Goal: Transaction & Acquisition: Book appointment/travel/reservation

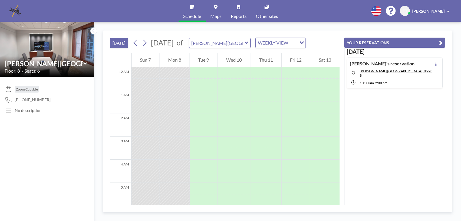
scroll to position [277, 0]
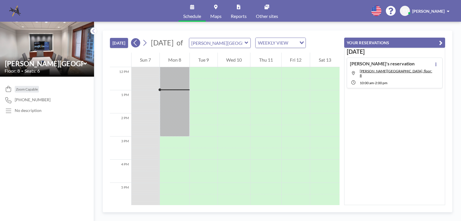
click at [135, 42] on icon at bounding box center [135, 42] width 5 height 9
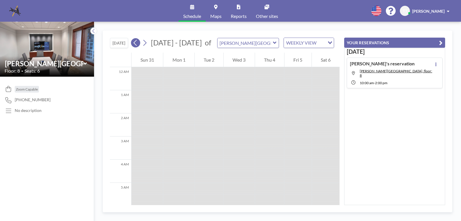
scroll to position [173, 0]
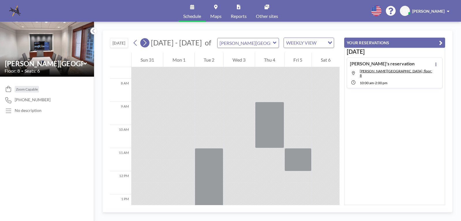
click at [147, 43] on icon at bounding box center [144, 42] width 5 height 9
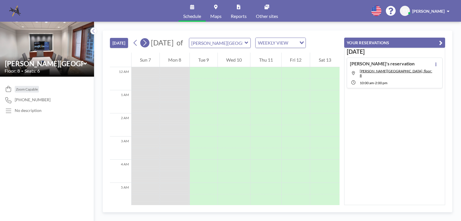
scroll to position [277, 0]
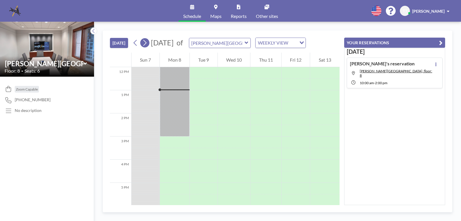
click at [146, 43] on icon at bounding box center [144, 42] width 5 height 9
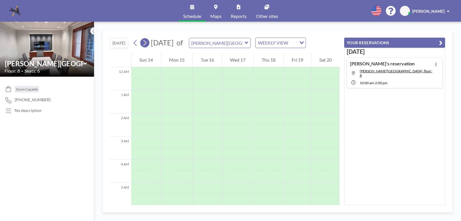
scroll to position [173, 0]
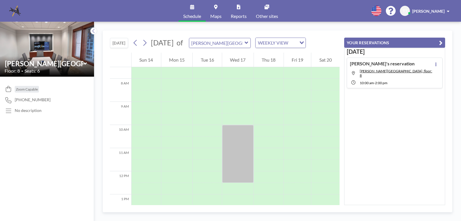
click at [248, 43] on icon at bounding box center [246, 43] width 3 height 2
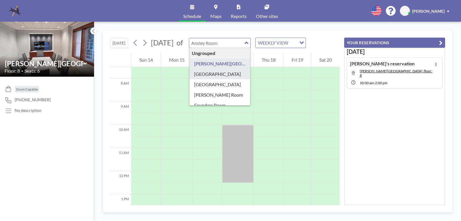
type input "[GEOGRAPHIC_DATA]"
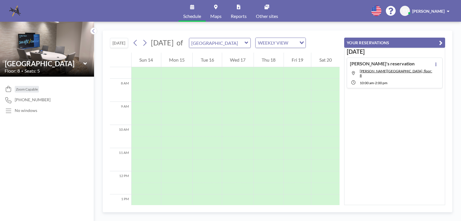
click at [248, 43] on icon at bounding box center [246, 43] width 3 height 2
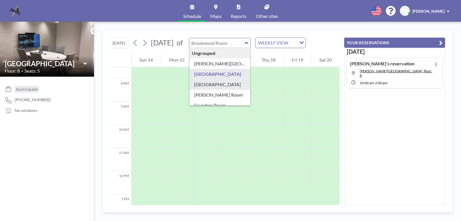
type input "[GEOGRAPHIC_DATA]"
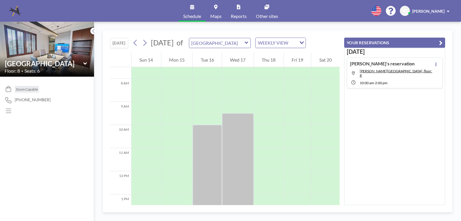
click at [248, 43] on icon at bounding box center [246, 43] width 3 height 2
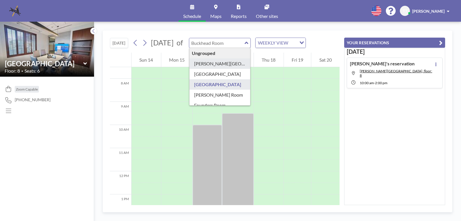
type input "[PERSON_NAME][GEOGRAPHIC_DATA]"
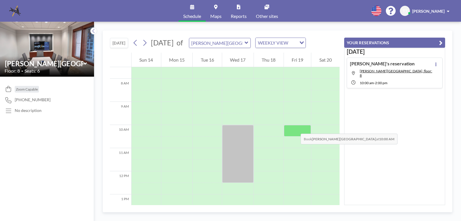
click at [295, 128] on div at bounding box center [297, 131] width 27 height 12
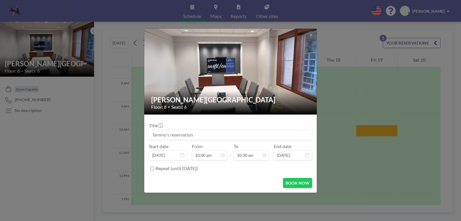
click at [295, 128] on div "Title" at bounding box center [230, 130] width 163 height 17
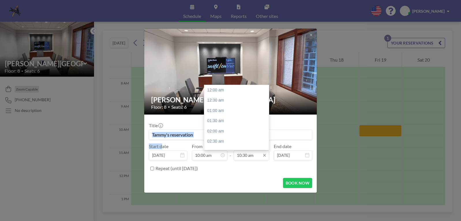
scroll to position [216, 0]
click at [239, 157] on input "10:30 am" at bounding box center [252, 155] width 36 height 10
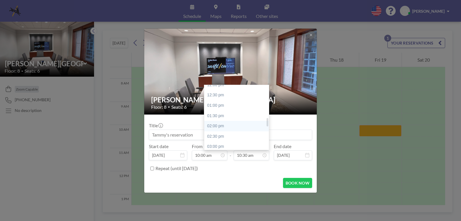
click at [213, 124] on div "02:00 pm" at bounding box center [238, 126] width 68 height 10
type input "02:00 pm"
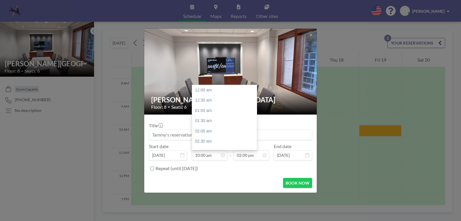
scroll to position [206, 0]
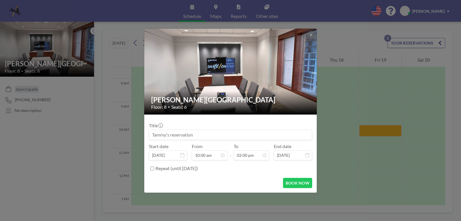
click at [195, 135] on input at bounding box center [230, 135] width 163 height 10
type input "[PERSON_NAME] (EUO of [PERSON_NAME]"
click at [290, 185] on button "BOOK NOW" at bounding box center [297, 183] width 29 height 10
